Goal: Book appointment/travel/reservation

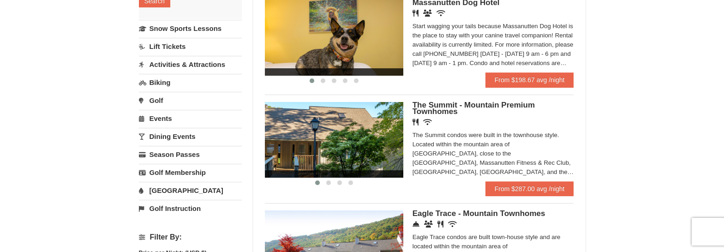
scroll to position [231, 0]
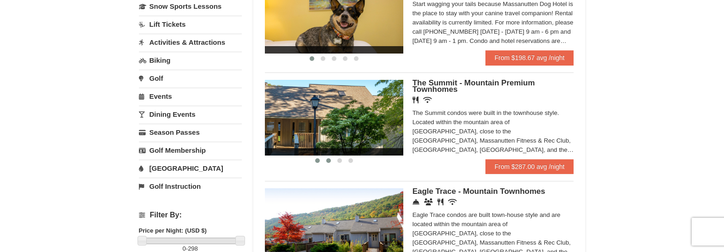
click at [330, 163] on button at bounding box center [328, 160] width 11 height 9
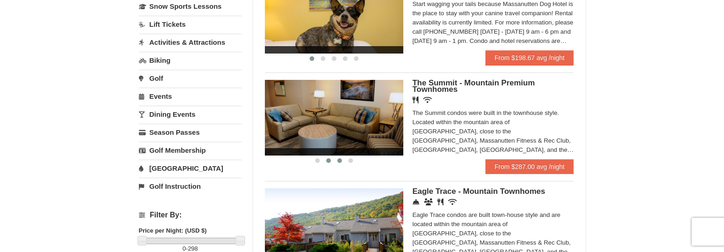
click at [335, 162] on button at bounding box center [339, 160] width 11 height 9
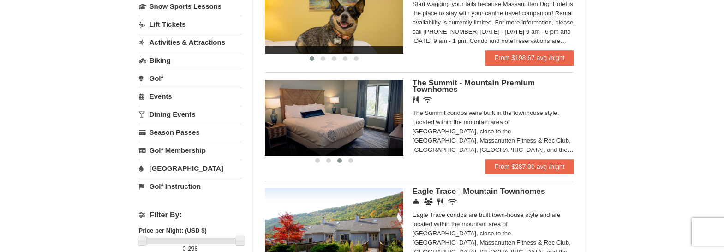
click at [357, 160] on div at bounding box center [334, 161] width 138 height 10
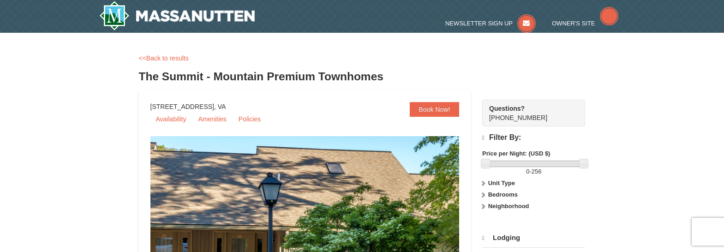
select select "9"
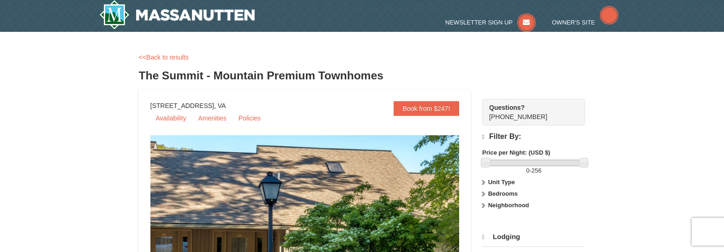
scroll to position [46, 0]
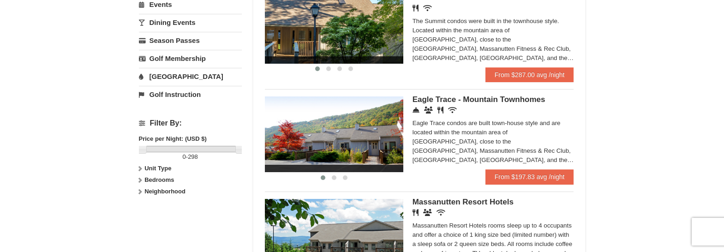
scroll to position [324, 0]
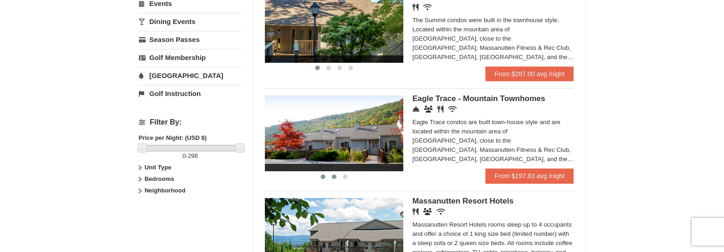
click at [334, 178] on span at bounding box center [334, 176] width 5 height 5
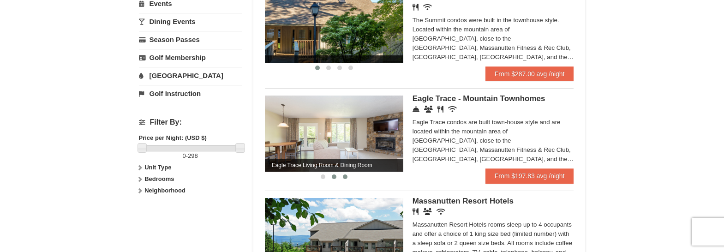
click at [348, 178] on button at bounding box center [345, 176] width 11 height 9
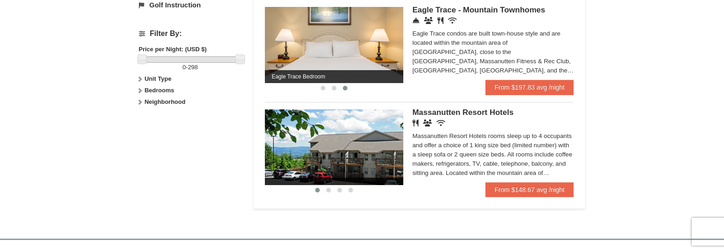
scroll to position [416, 0]
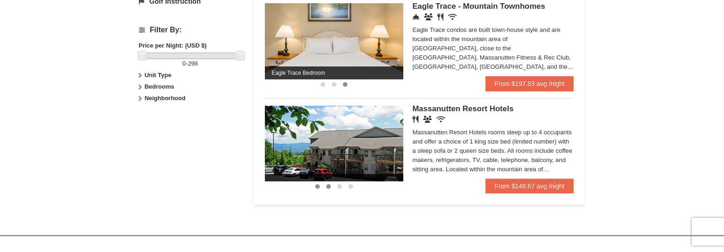
click at [326, 189] on button at bounding box center [328, 186] width 11 height 9
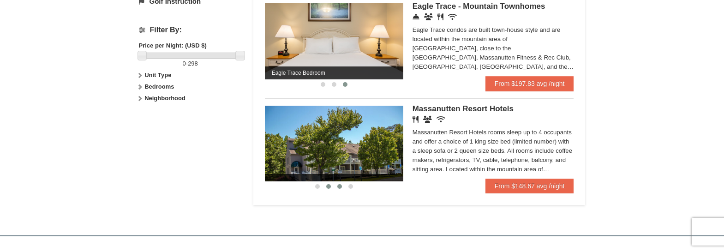
click at [340, 187] on span at bounding box center [339, 186] width 5 height 5
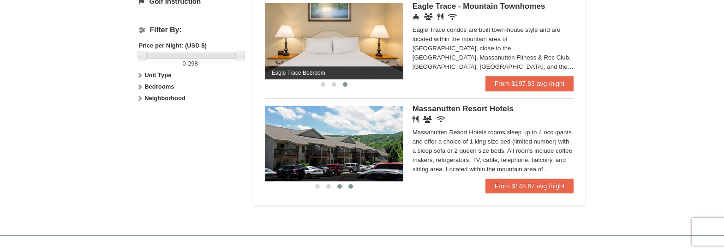
click at [353, 187] on button at bounding box center [350, 186] width 11 height 9
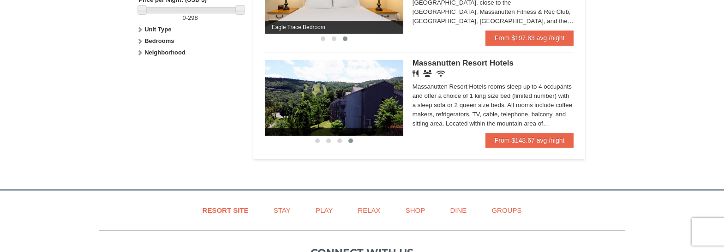
scroll to position [462, 0]
click at [495, 101] on div "Massanutten Resort Hotels rooms sleep up to 4 occupants and offer a choice of 1…" at bounding box center [494, 105] width 162 height 46
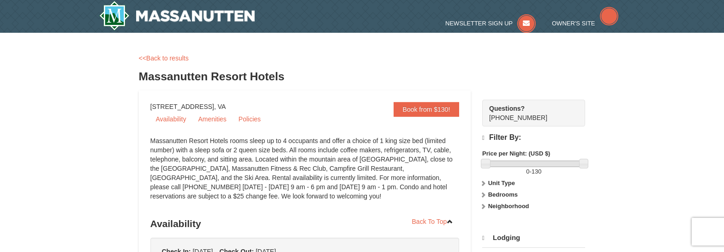
select select "9"
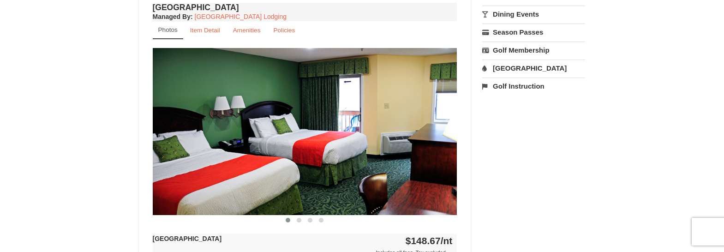
scroll to position [369, 0]
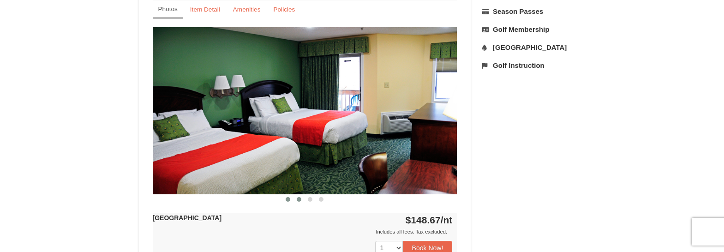
click at [296, 200] on button at bounding box center [299, 199] width 11 height 9
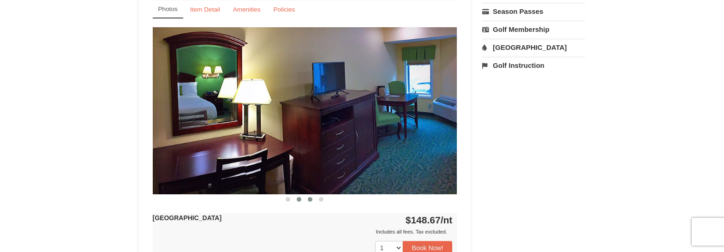
click at [308, 200] on span at bounding box center [310, 199] width 5 height 5
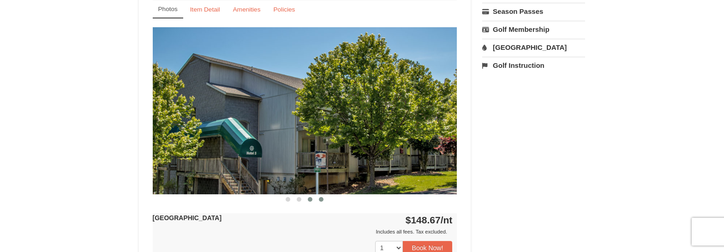
click at [324, 200] on button at bounding box center [321, 199] width 11 height 9
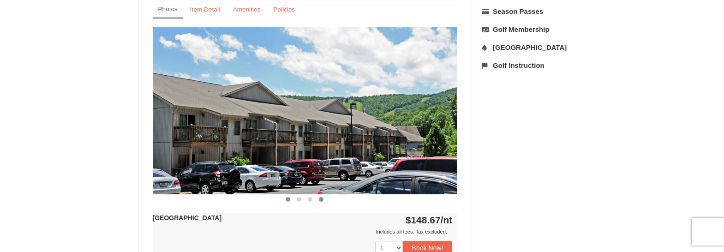
click at [285, 201] on button at bounding box center [287, 199] width 11 height 9
